Goal: Information Seeking & Learning: Learn about a topic

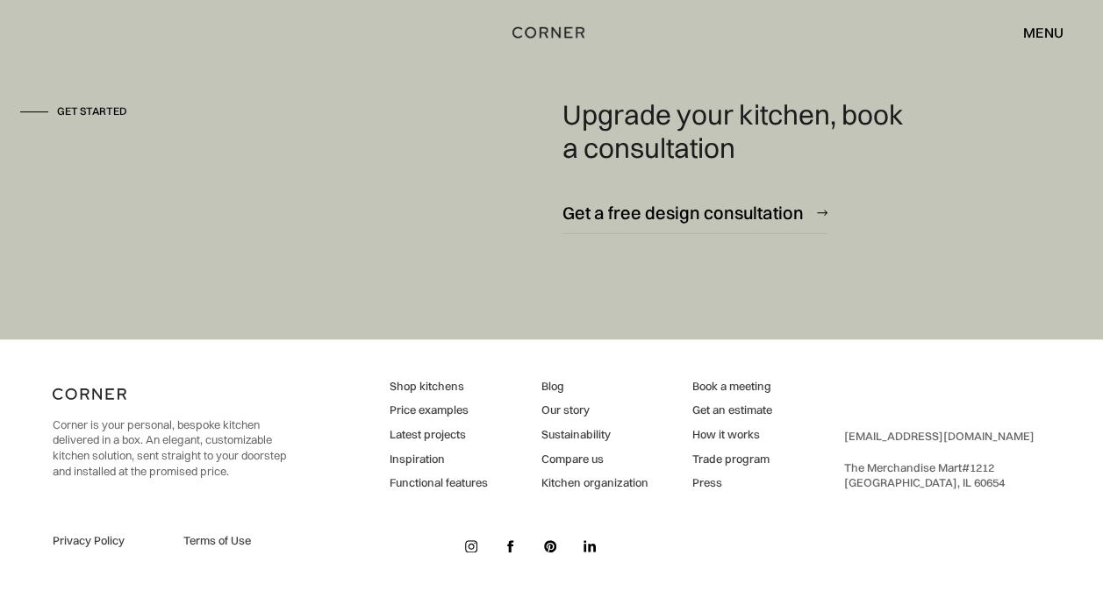
scroll to position [7180, 0]
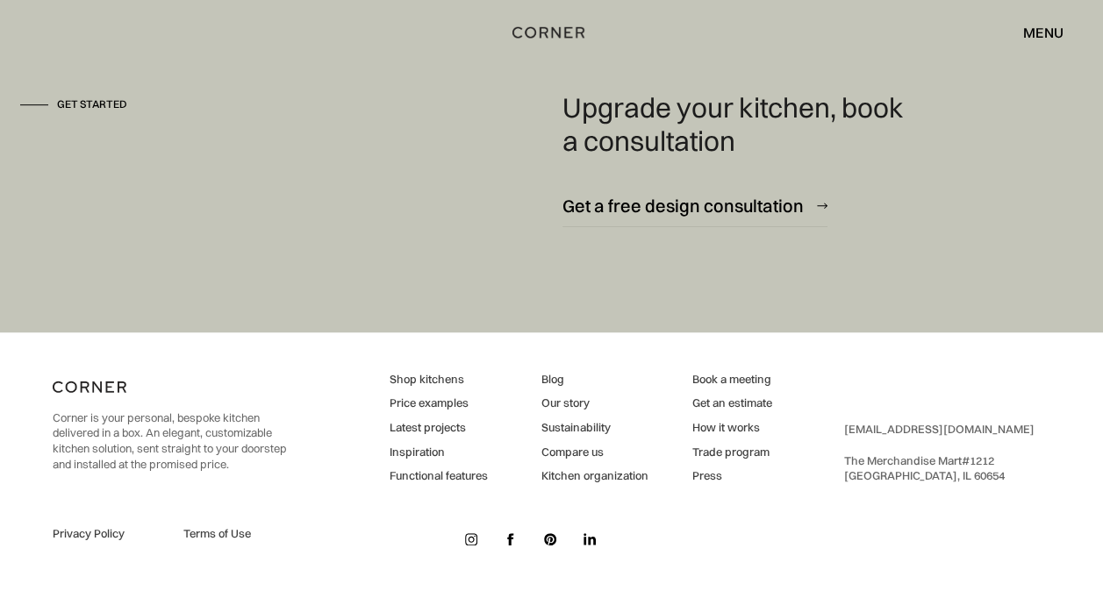
click at [470, 538] on img at bounding box center [471, 540] width 12 height 12
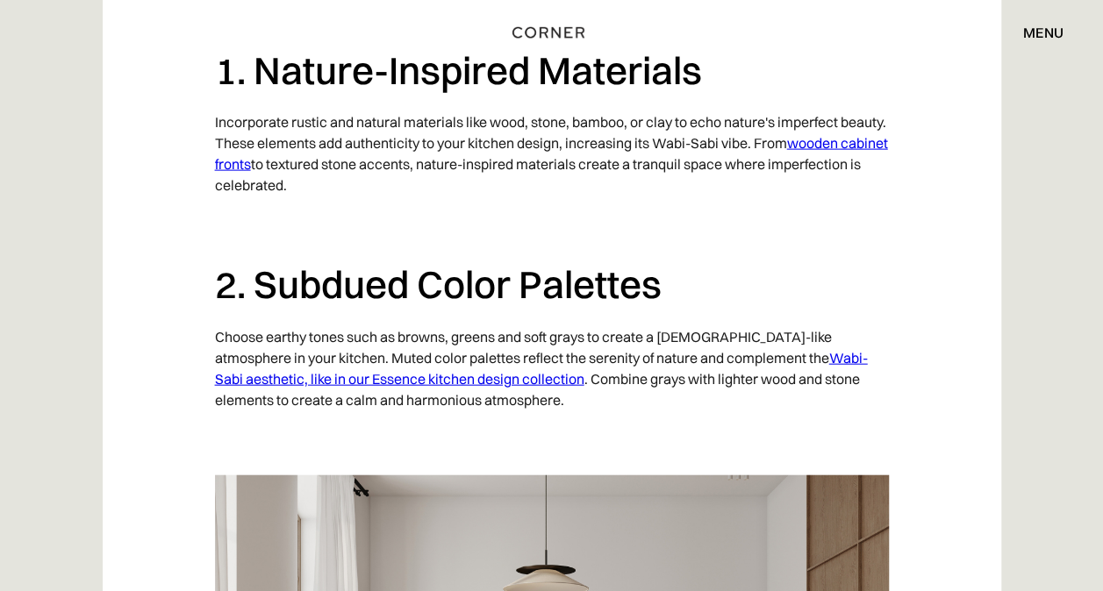
scroll to position [1848, 0]
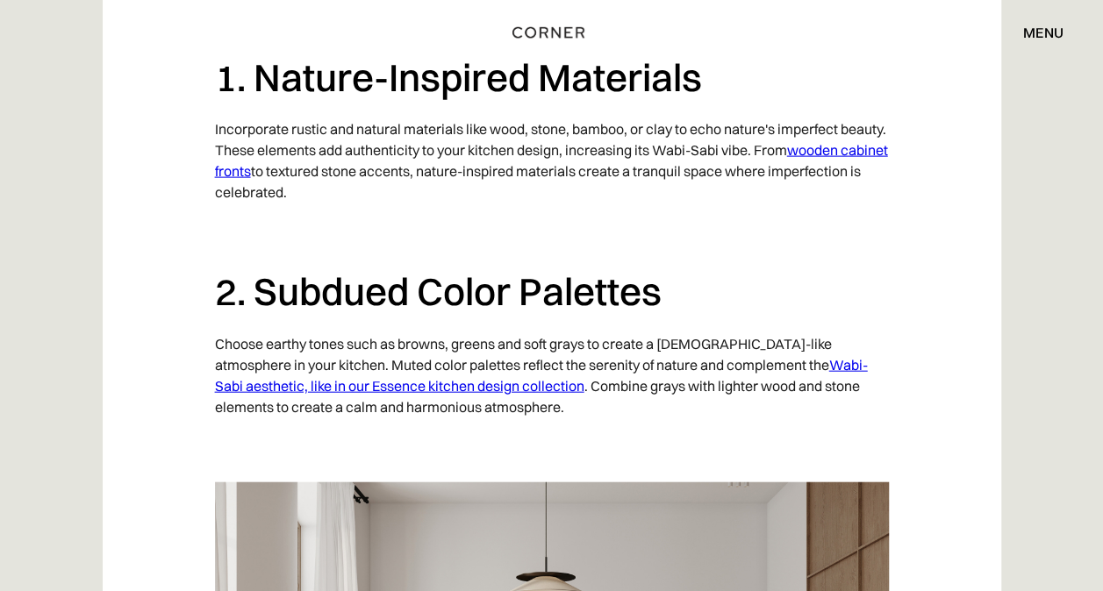
click at [365, 397] on p "Choose earthy tones such as browns, greens and soft grays to create a Zen-like …" at bounding box center [552, 376] width 674 height 102
click at [378, 386] on link "Wabi-Sabi aesthetic, like in our Essence kitchen design collection" at bounding box center [541, 375] width 653 height 39
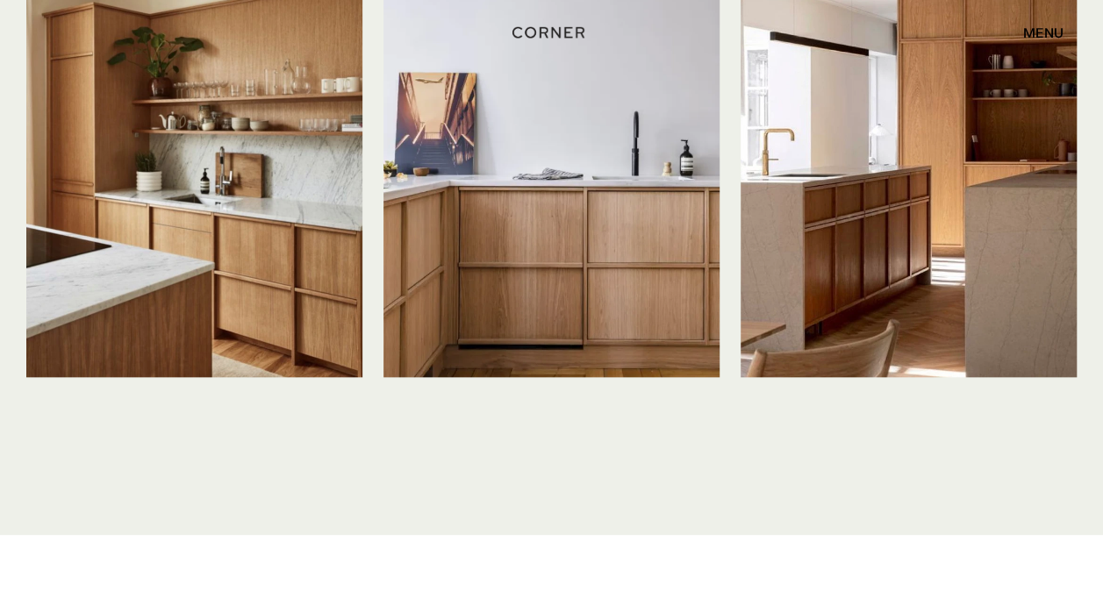
scroll to position [4050, 0]
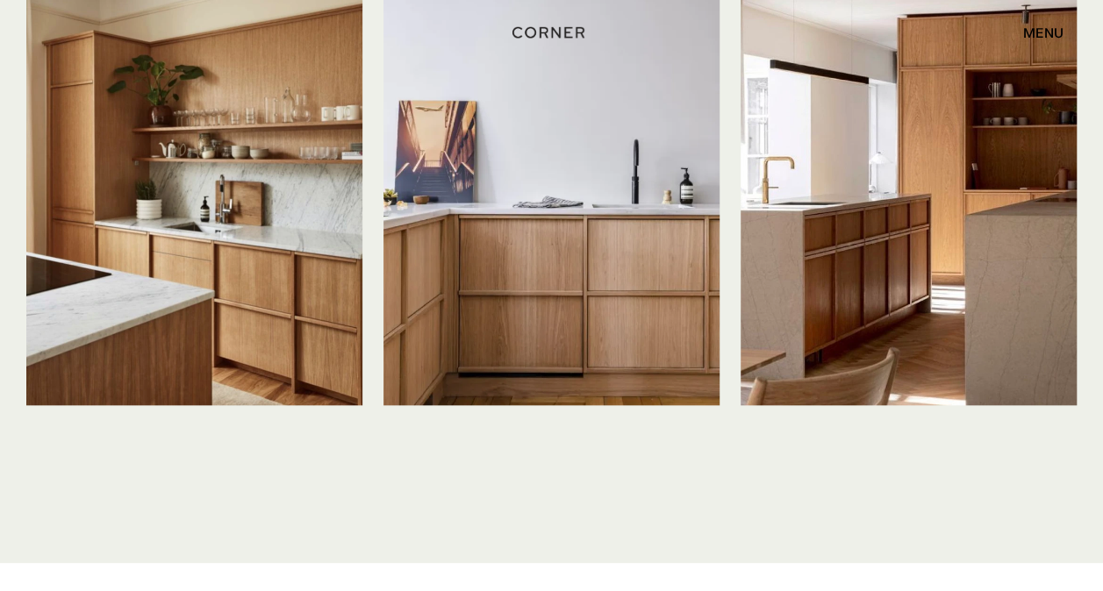
click at [519, 311] on img at bounding box center [551, 182] width 336 height 448
